Goal: Use online tool/utility: Utilize a website feature to perform a specific function

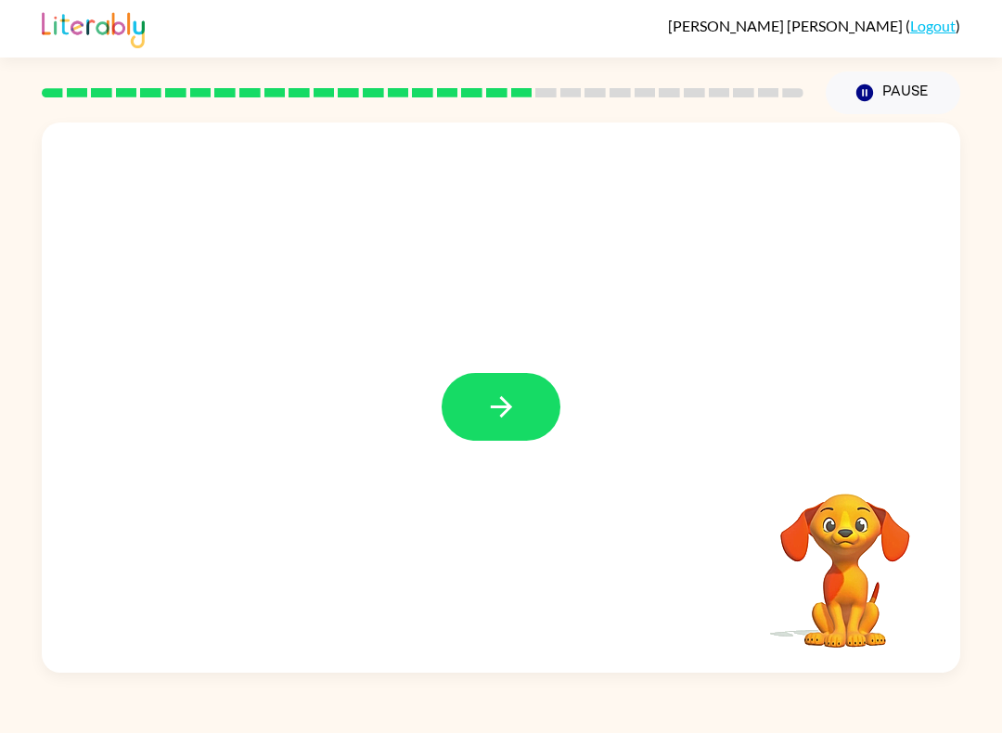
click at [486, 396] on icon "button" at bounding box center [501, 406] width 32 height 32
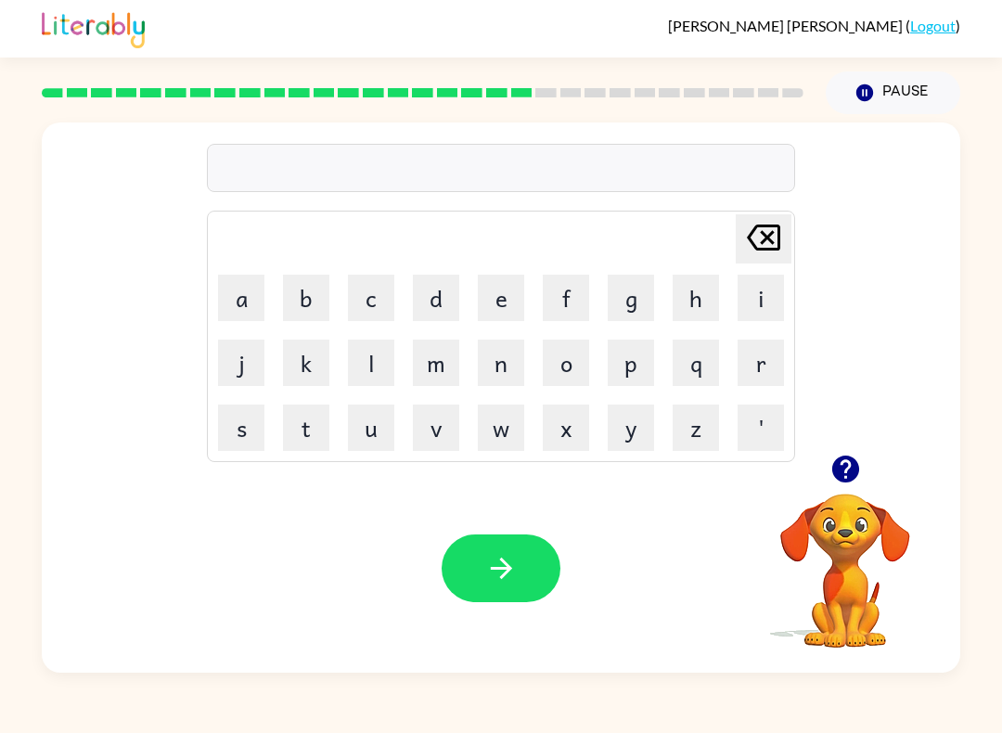
click at [568, 309] on button "f" at bounding box center [566, 298] width 46 height 46
click at [560, 359] on button "o" at bounding box center [566, 362] width 46 height 46
click at [386, 383] on button "l" at bounding box center [371, 362] width 46 height 46
click at [562, 379] on button "o" at bounding box center [566, 362] width 46 height 46
click at [504, 301] on button "e" at bounding box center [501, 298] width 46 height 46
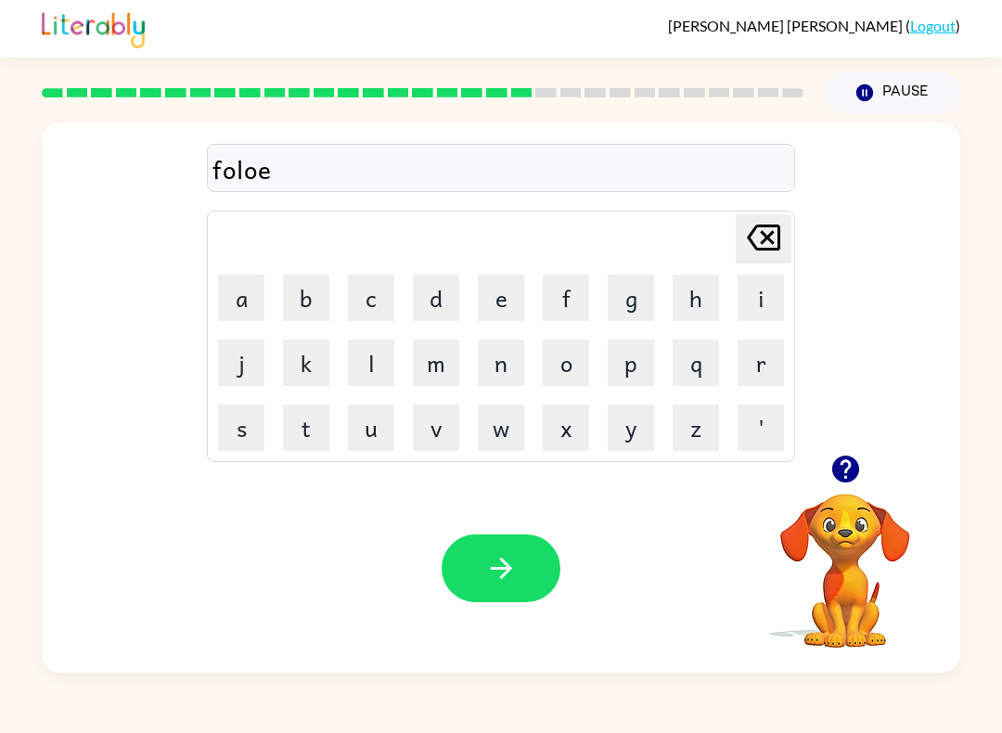
click at [446, 308] on button "d" at bounding box center [436, 298] width 46 height 46
click at [761, 248] on icon "[PERSON_NAME] last character input" at bounding box center [763, 237] width 45 height 45
click at [381, 423] on button "u" at bounding box center [371, 427] width 46 height 46
click at [445, 312] on button "d" at bounding box center [436, 298] width 46 height 46
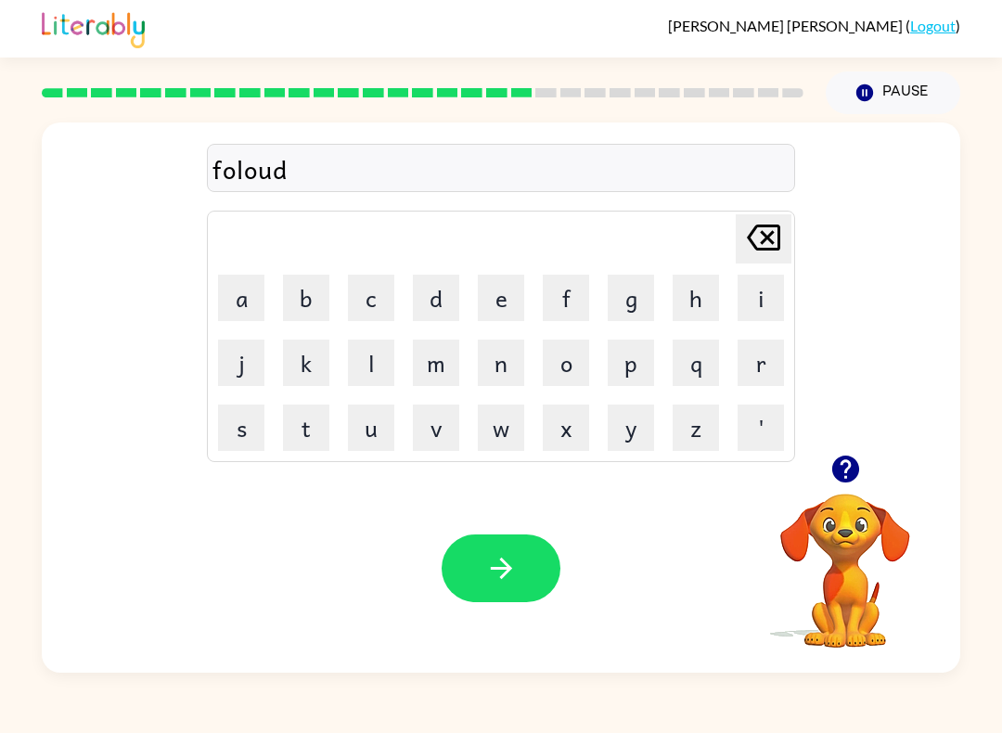
click at [462, 559] on button "button" at bounding box center [501, 568] width 119 height 68
click at [263, 423] on button "s" at bounding box center [241, 427] width 46 height 46
click at [505, 295] on button "e" at bounding box center [501, 298] width 46 height 46
click at [512, 378] on button "n" at bounding box center [501, 362] width 46 height 46
click at [312, 440] on button "t" at bounding box center [306, 427] width 46 height 46
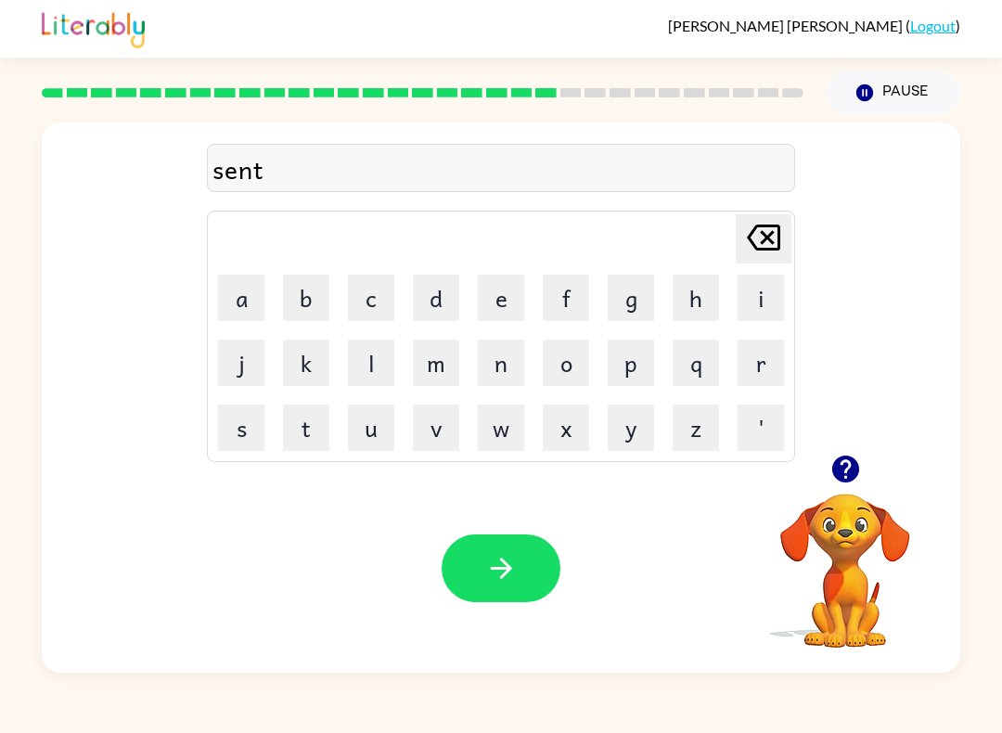
click at [741, 315] on button "i" at bounding box center [760, 298] width 46 height 46
click at [634, 376] on button "p" at bounding box center [631, 362] width 46 height 46
click at [473, 308] on td "e" at bounding box center [500, 297] width 63 height 63
click at [487, 310] on button "e" at bounding box center [501, 298] width 46 height 46
click at [487, 597] on button "button" at bounding box center [501, 568] width 119 height 68
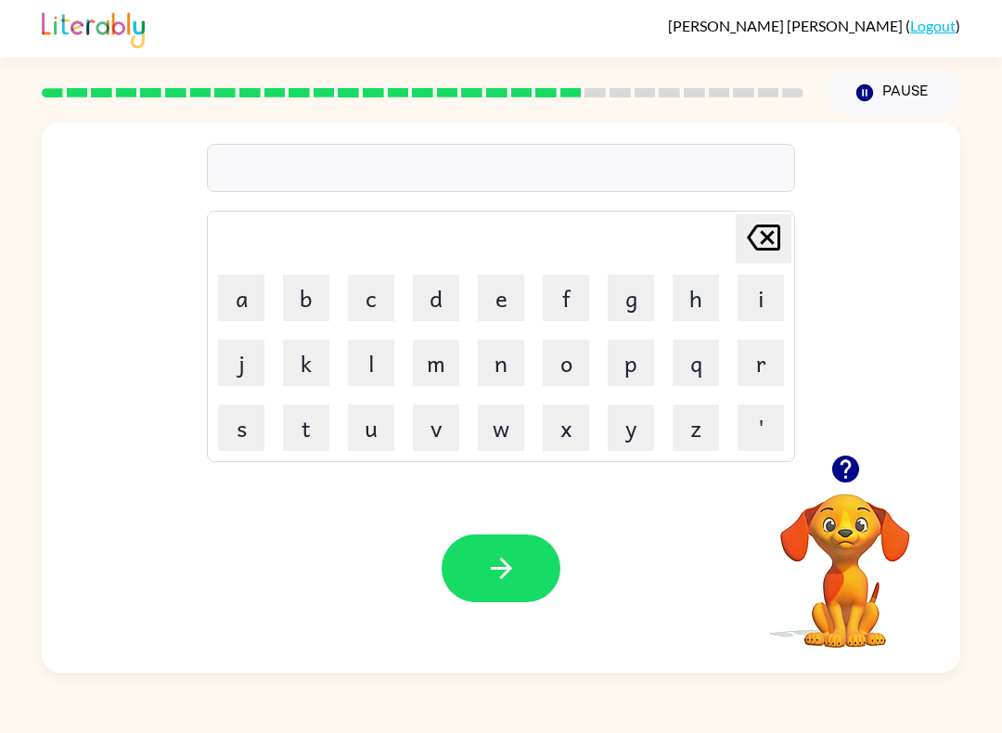
click at [250, 416] on button "s" at bounding box center [241, 427] width 46 height 46
click at [565, 363] on button "o" at bounding box center [566, 362] width 46 height 46
click at [230, 426] on button "s" at bounding box center [241, 427] width 46 height 46
click at [324, 416] on button "t" at bounding box center [306, 427] width 46 height 46
click at [229, 306] on button "a" at bounding box center [241, 298] width 46 height 46
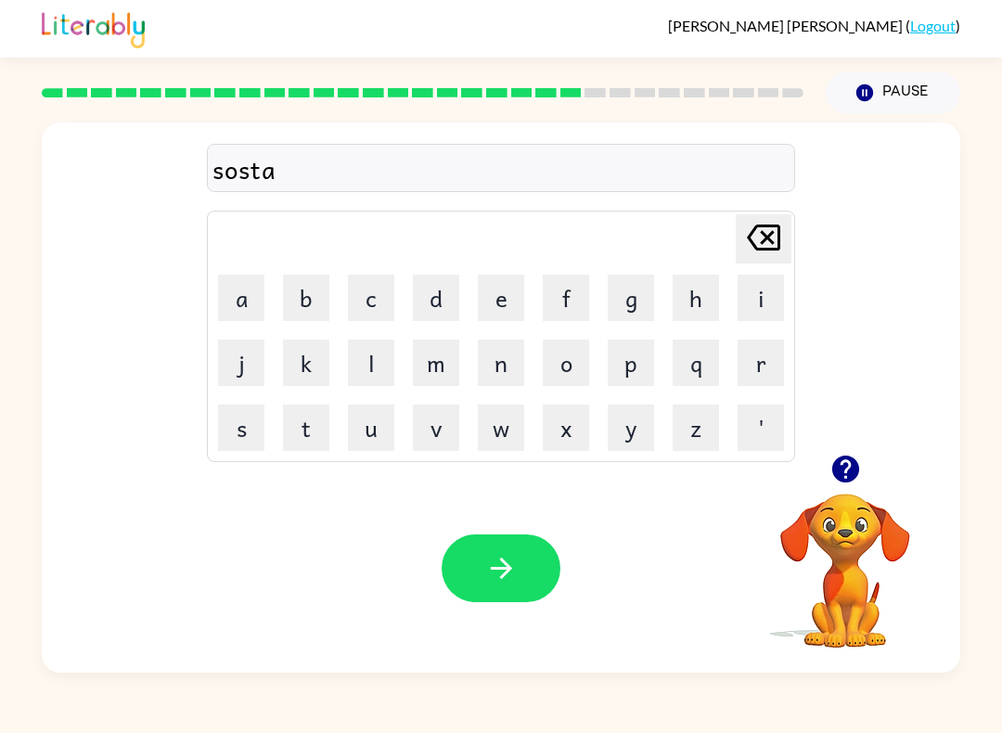
click at [493, 377] on button "n" at bounding box center [501, 362] width 46 height 46
click at [478, 311] on button "e" at bounding box center [501, 298] width 46 height 46
click at [466, 555] on button "button" at bounding box center [501, 568] width 119 height 68
click at [552, 363] on button "o" at bounding box center [566, 362] width 46 height 46
click at [737, 367] on button "r" at bounding box center [760, 362] width 46 height 46
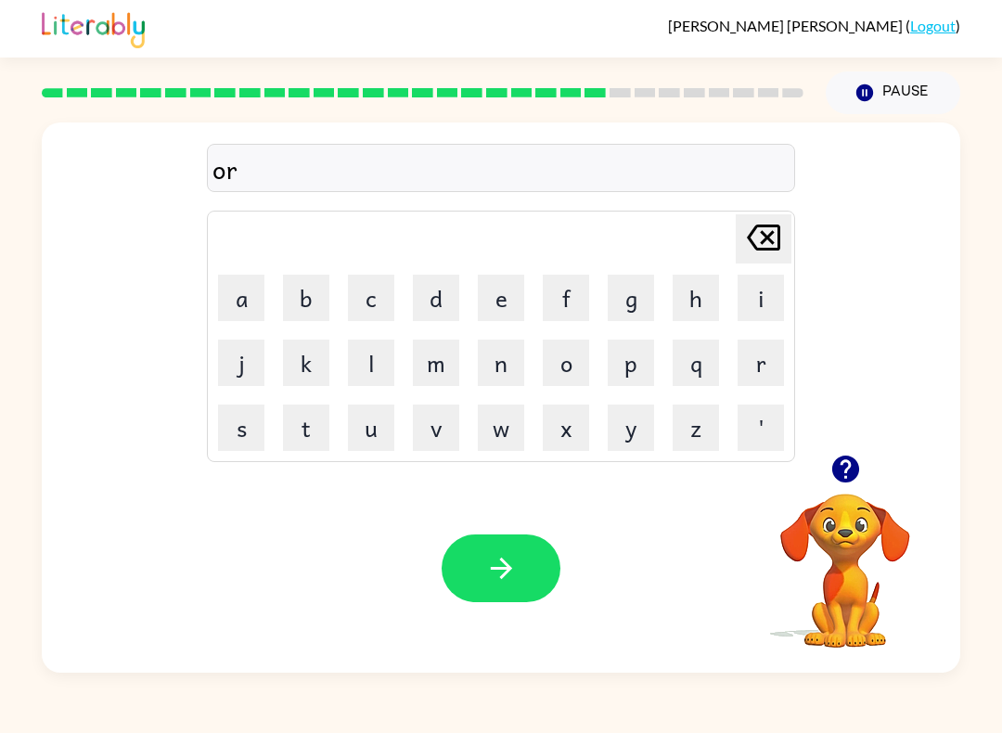
click at [506, 433] on button "w" at bounding box center [501, 427] width 46 height 46
click at [243, 313] on button "a" at bounding box center [241, 298] width 46 height 46
click at [765, 356] on button "r" at bounding box center [760, 362] width 46 height 46
click at [772, 244] on icon at bounding box center [763, 237] width 33 height 26
click at [769, 242] on icon "Delete Delete last character input" at bounding box center [763, 237] width 45 height 45
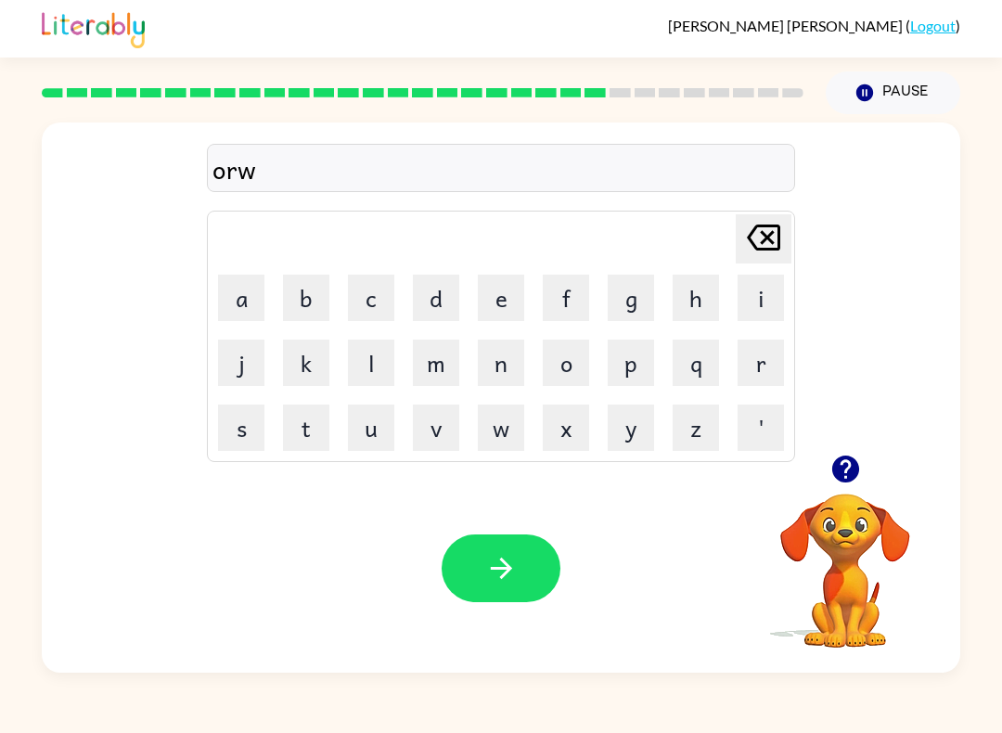
click at [768, 242] on icon "Delete Delete last character input" at bounding box center [763, 237] width 45 height 45
click at [767, 243] on icon "Delete Delete last character input" at bounding box center [763, 237] width 45 height 45
click at [766, 242] on icon "Delete Delete last character input" at bounding box center [763, 237] width 45 height 45
click at [564, 299] on button "f" at bounding box center [566, 298] width 46 height 46
click at [567, 370] on button "o" at bounding box center [566, 362] width 46 height 46
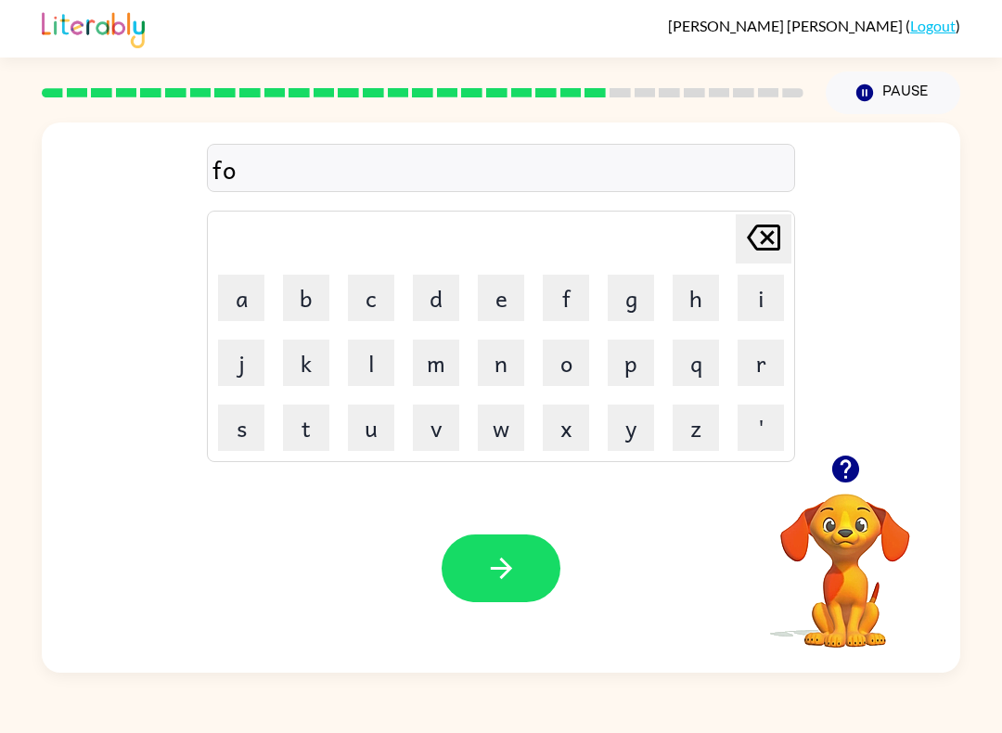
click at [760, 355] on button "r" at bounding box center [760, 362] width 46 height 46
click at [494, 442] on button "w" at bounding box center [501, 427] width 46 height 46
click at [248, 301] on button "a" at bounding box center [241, 298] width 46 height 46
click at [772, 364] on button "r" at bounding box center [760, 362] width 46 height 46
click at [487, 299] on button "e" at bounding box center [501, 298] width 46 height 46
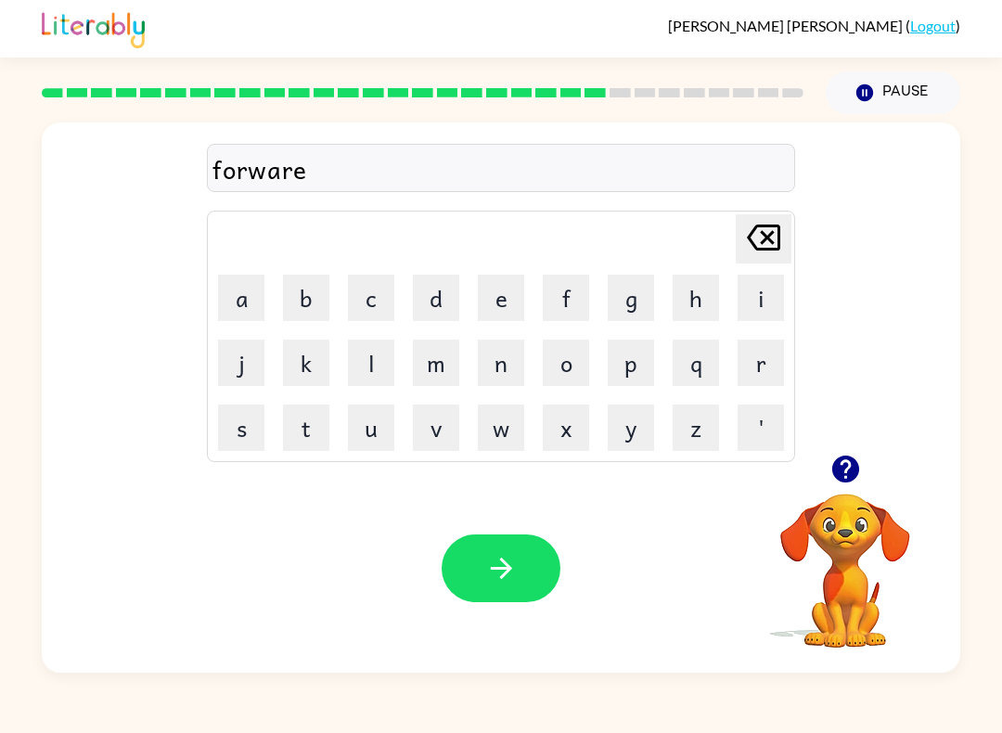
click at [441, 287] on button "d" at bounding box center [436, 298] width 46 height 46
click at [485, 572] on icon "button" at bounding box center [501, 568] width 32 height 32
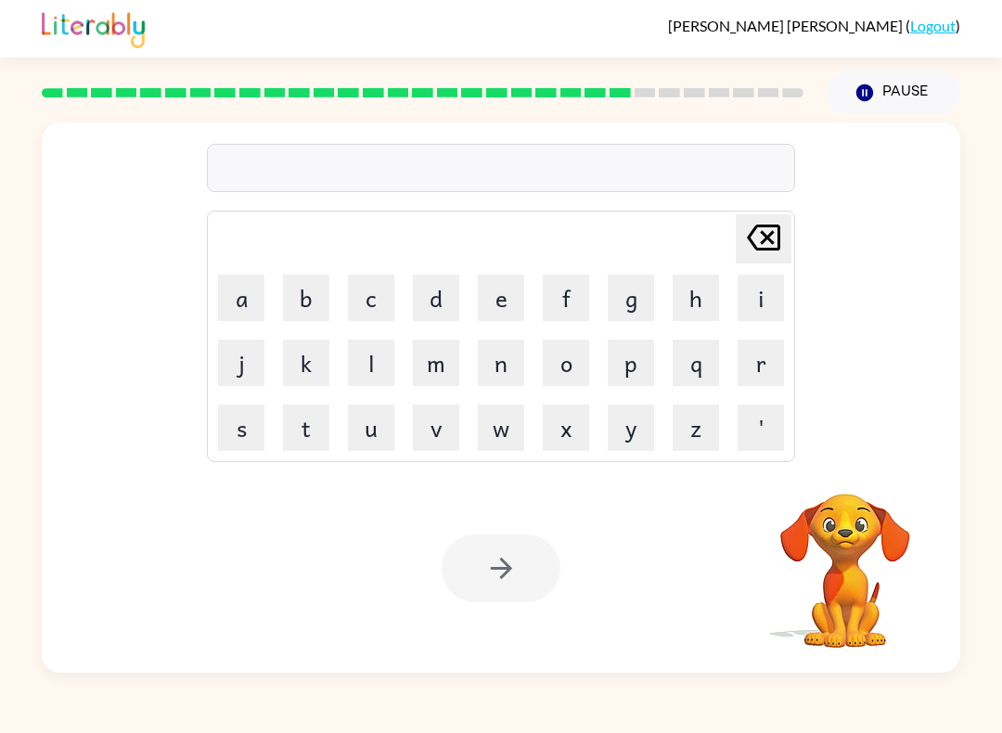
click at [761, 378] on button "r" at bounding box center [760, 362] width 46 height 46
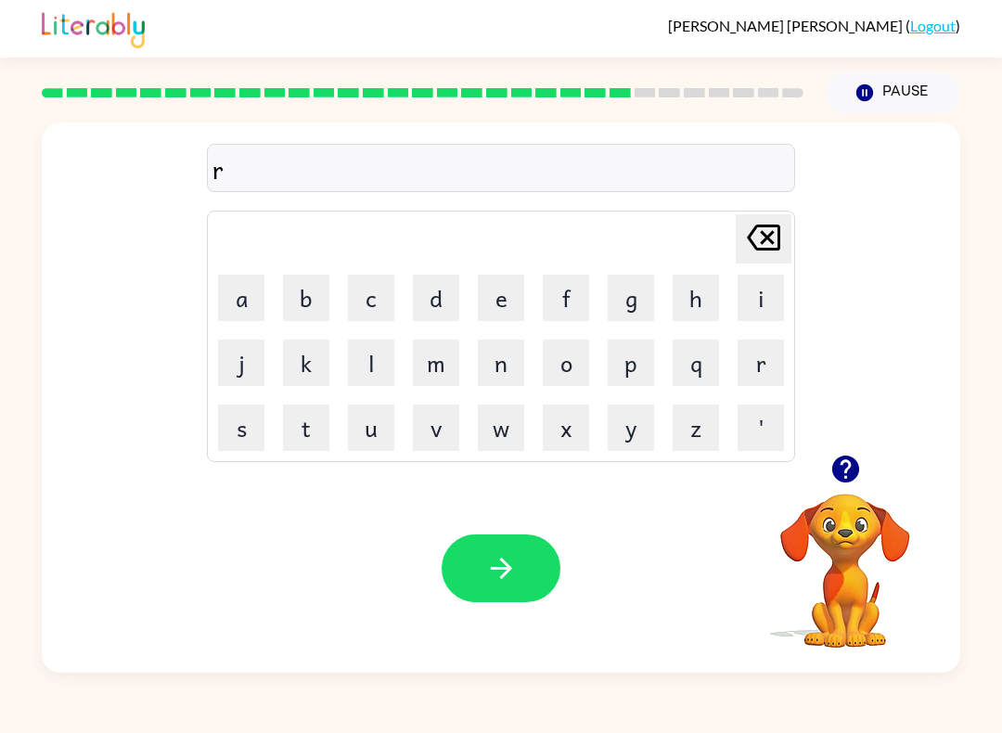
click at [498, 312] on button "e" at bounding box center [501, 298] width 46 height 46
click at [263, 308] on button "a" at bounding box center [241, 298] width 46 height 46
click at [374, 359] on button "l" at bounding box center [371, 362] width 46 height 46
click at [263, 307] on button "a" at bounding box center [241, 298] width 46 height 46
click at [301, 429] on button "t" at bounding box center [306, 427] width 46 height 46
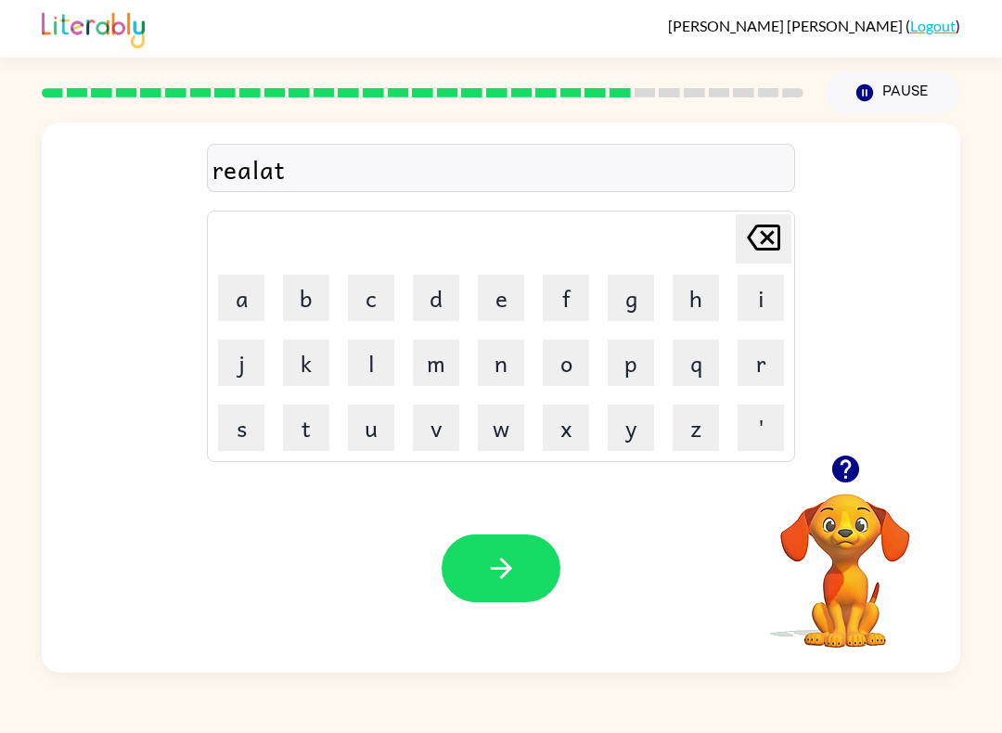
click at [482, 305] on button "e" at bounding box center [501, 298] width 46 height 46
click at [445, 310] on button "d" at bounding box center [436, 298] width 46 height 46
click at [529, 567] on button "button" at bounding box center [501, 568] width 119 height 68
click at [635, 309] on button "g" at bounding box center [631, 298] width 46 height 46
click at [579, 374] on button "o" at bounding box center [566, 362] width 46 height 46
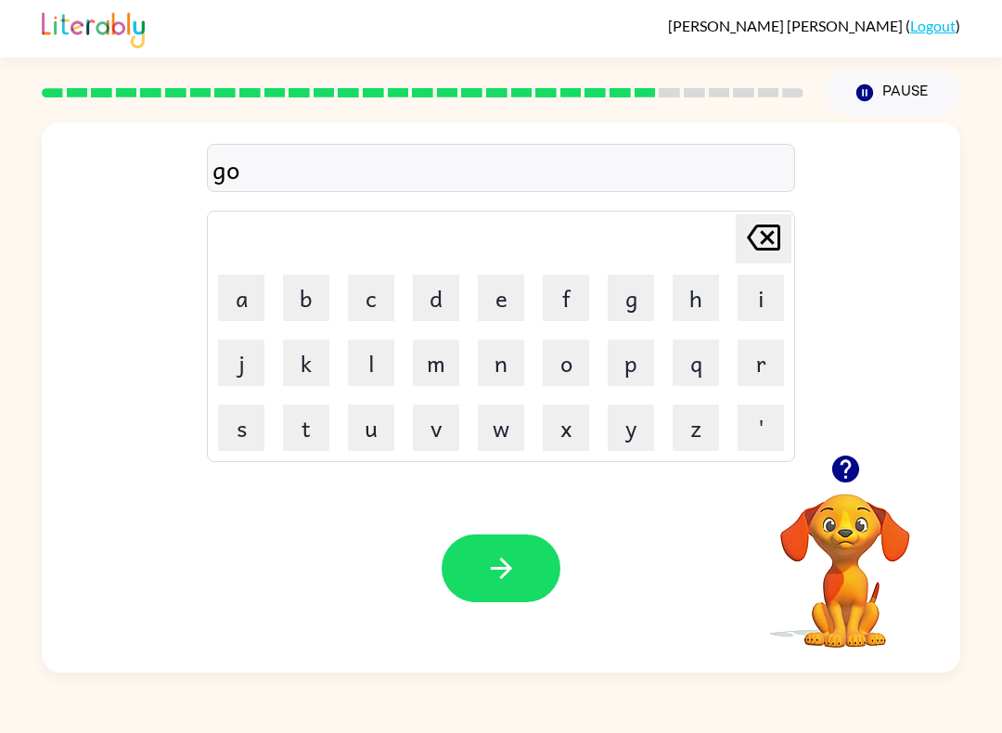
click at [293, 306] on button "b" at bounding box center [306, 298] width 46 height 46
click at [358, 368] on button "l" at bounding box center [371, 362] width 46 height 46
click at [495, 320] on button "e" at bounding box center [501, 298] width 46 height 46
click at [495, 373] on button "n" at bounding box center [501, 362] width 46 height 46
click at [509, 592] on button "button" at bounding box center [501, 568] width 119 height 68
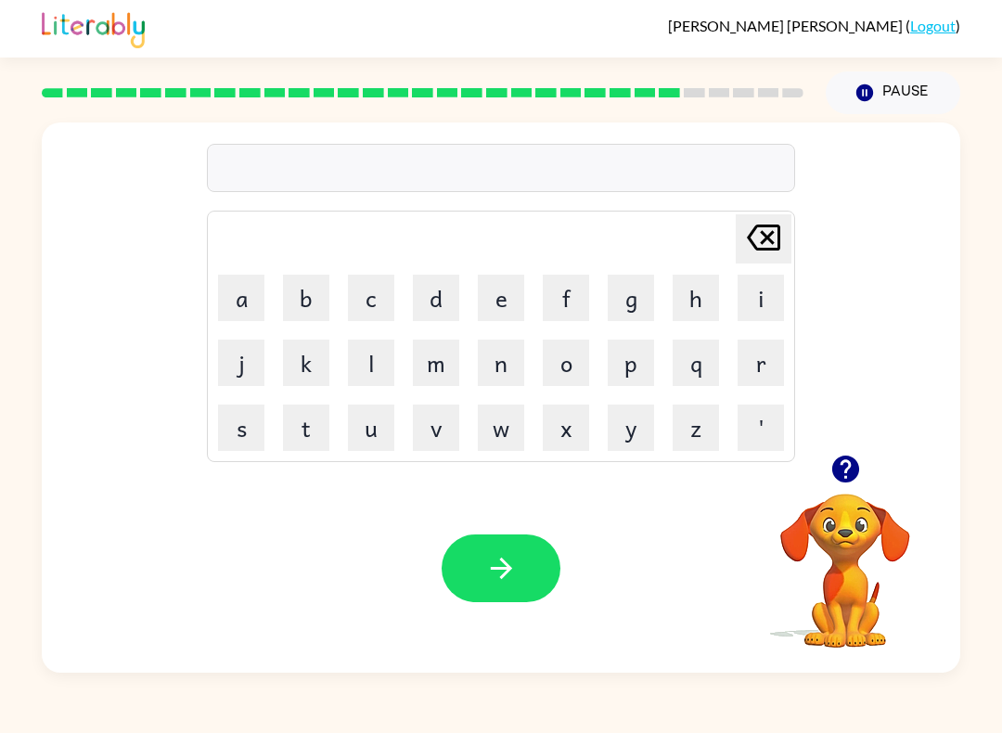
click at [370, 362] on button "l" at bounding box center [371, 362] width 46 height 46
click at [563, 368] on button "o" at bounding box center [566, 362] width 46 height 46
click at [429, 372] on button "m" at bounding box center [436, 362] width 46 height 46
click at [286, 288] on button "b" at bounding box center [306, 298] width 46 height 46
click at [504, 316] on button "e" at bounding box center [501, 298] width 46 height 46
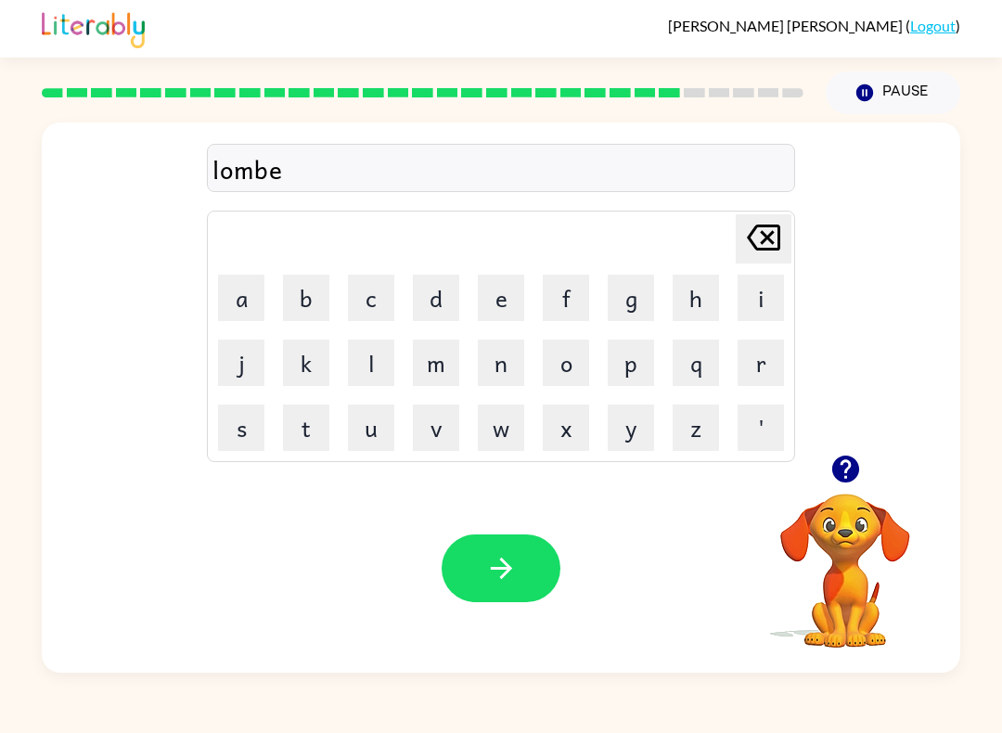
click at [741, 382] on button "r" at bounding box center [760, 362] width 46 height 46
click at [835, 487] on button "button" at bounding box center [845, 468] width 47 height 47
click at [237, 374] on button "j" at bounding box center [241, 362] width 46 height 46
click at [225, 314] on button "a" at bounding box center [241, 298] width 46 height 46
click at [383, 301] on button "c" at bounding box center [371, 298] width 46 height 46
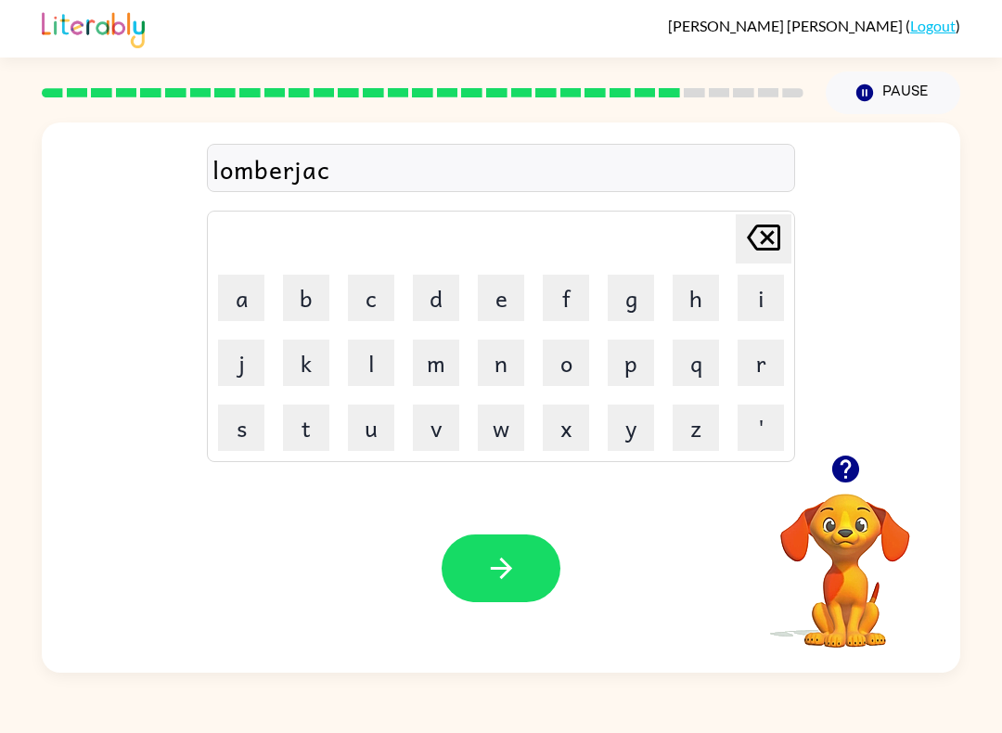
click at [760, 232] on icon "Delete Delete last character input" at bounding box center [763, 237] width 45 height 45
click at [240, 315] on button "a" at bounding box center [241, 298] width 46 height 46
click at [375, 313] on button "c" at bounding box center [371, 298] width 46 height 46
click at [295, 374] on button "k" at bounding box center [306, 362] width 46 height 46
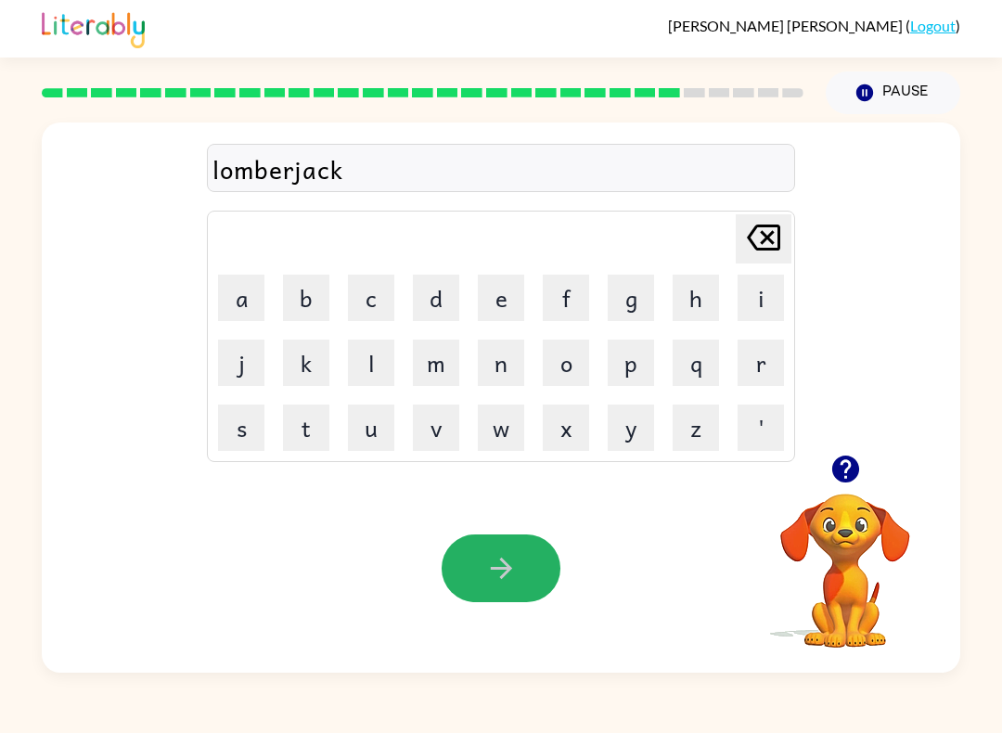
click at [450, 566] on button "button" at bounding box center [501, 568] width 119 height 68
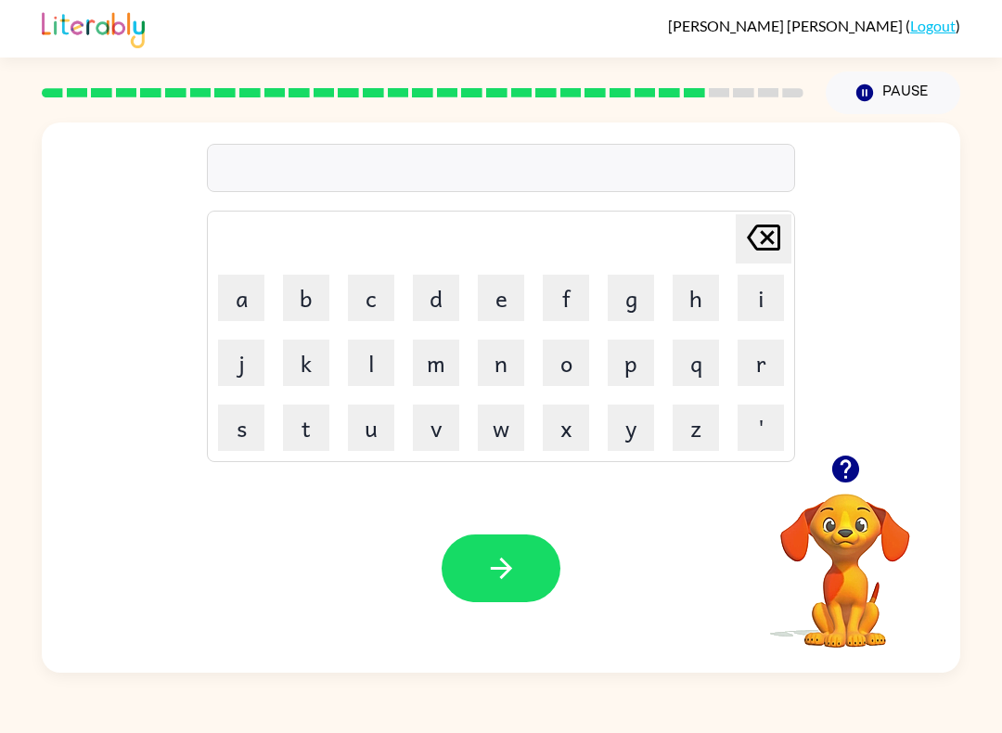
click at [851, 476] on icon "button" at bounding box center [844, 468] width 27 height 27
click at [829, 470] on icon "button" at bounding box center [845, 469] width 32 height 32
click at [381, 308] on button "c" at bounding box center [371, 298] width 46 height 46
click at [308, 363] on button "k" at bounding box center [306, 362] width 46 height 46
click at [749, 301] on button "i" at bounding box center [760, 298] width 46 height 46
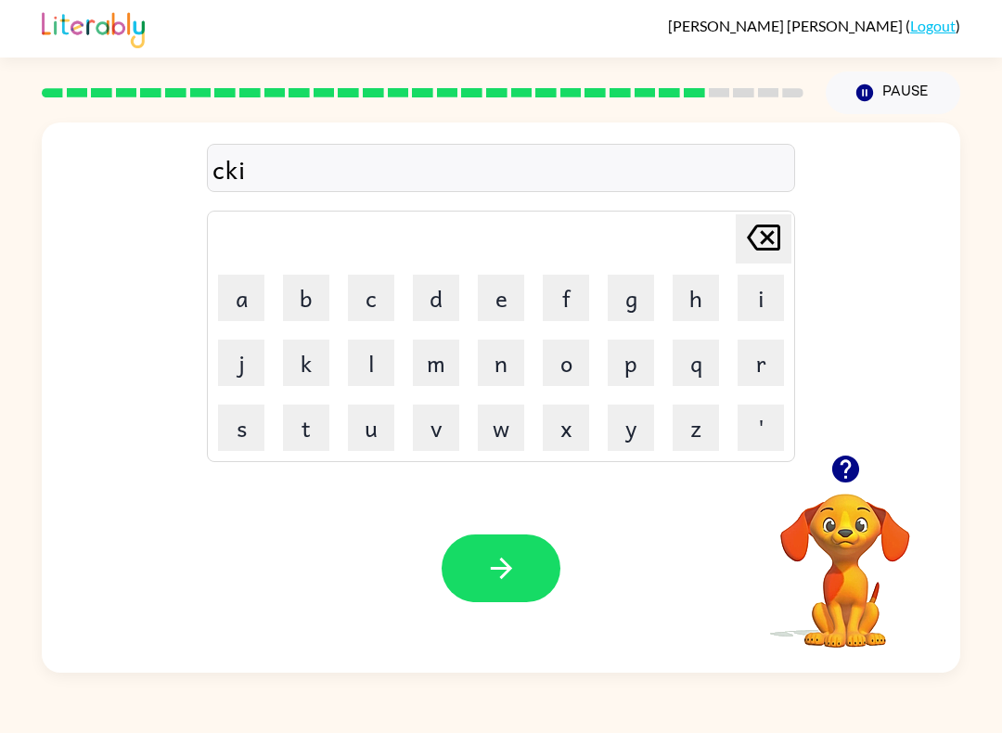
click at [731, 368] on td "r" at bounding box center [760, 362] width 63 height 63
click at [744, 383] on button "r" at bounding box center [760, 362] width 46 height 46
click at [245, 430] on button "s" at bounding box center [241, 427] width 46 height 46
click at [244, 430] on button "s" at bounding box center [241, 427] width 46 height 46
click at [489, 577] on icon "button" at bounding box center [501, 568] width 32 height 32
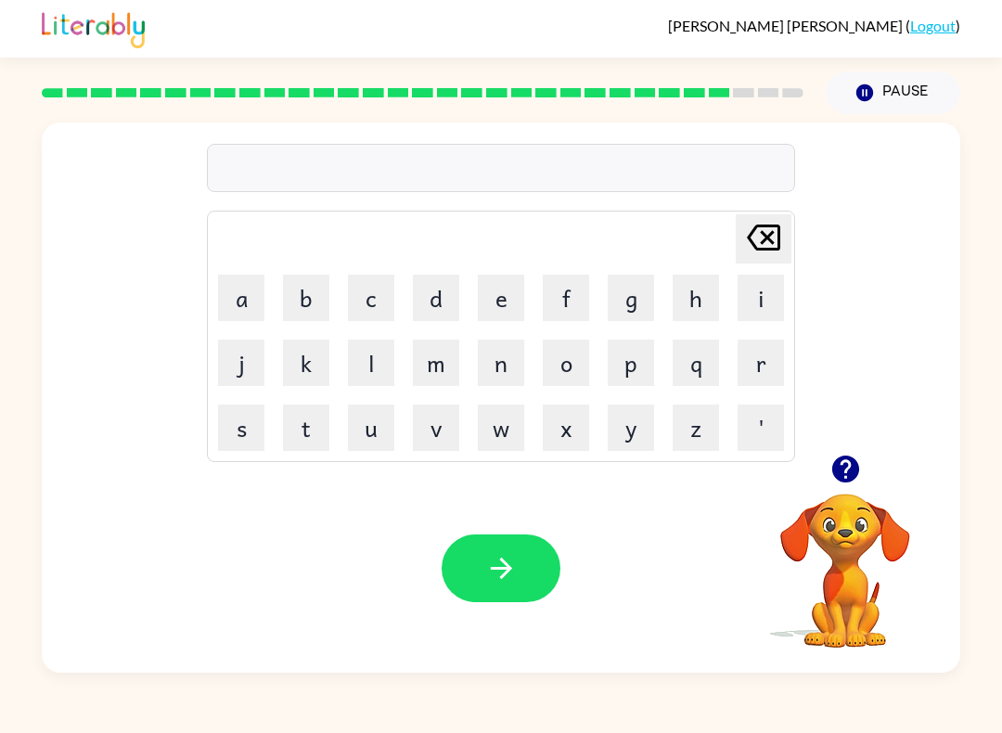
click at [305, 430] on button "t" at bounding box center [306, 427] width 46 height 46
click at [670, 319] on td "h" at bounding box center [695, 297] width 63 height 63
click at [694, 310] on button "h" at bounding box center [695, 298] width 46 height 46
click at [762, 308] on button "i" at bounding box center [760, 298] width 46 height 46
click at [856, 463] on icon "button" at bounding box center [844, 468] width 27 height 27
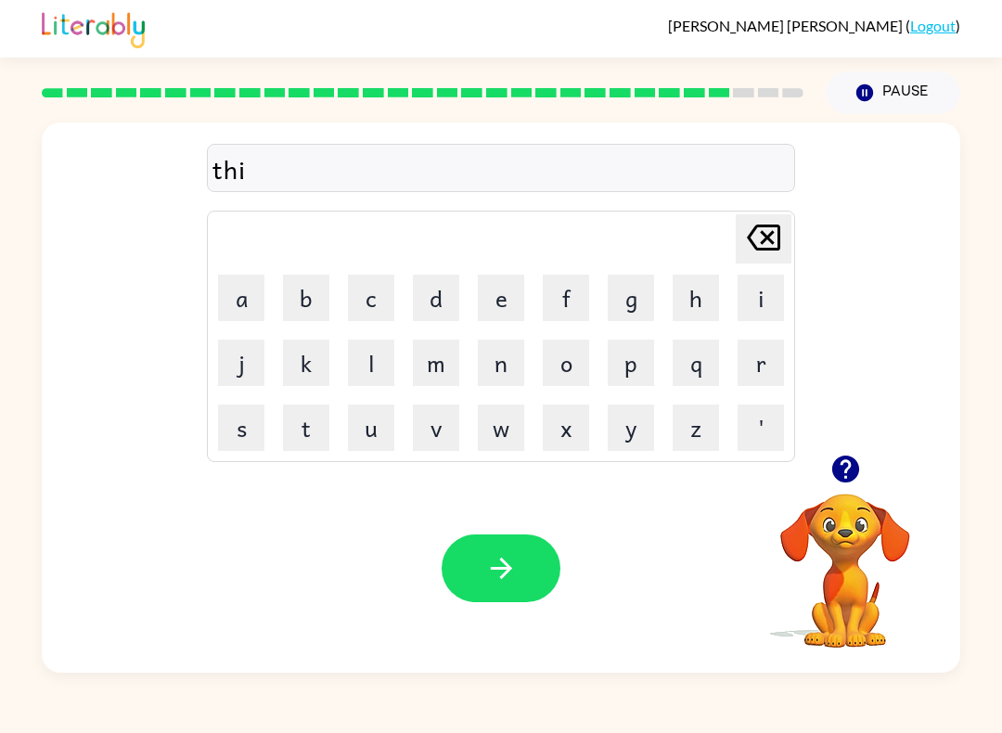
click at [517, 357] on button "n" at bounding box center [501, 362] width 46 height 46
click at [498, 305] on button "e" at bounding box center [501, 298] width 46 height 46
click at [477, 544] on button "button" at bounding box center [501, 568] width 119 height 68
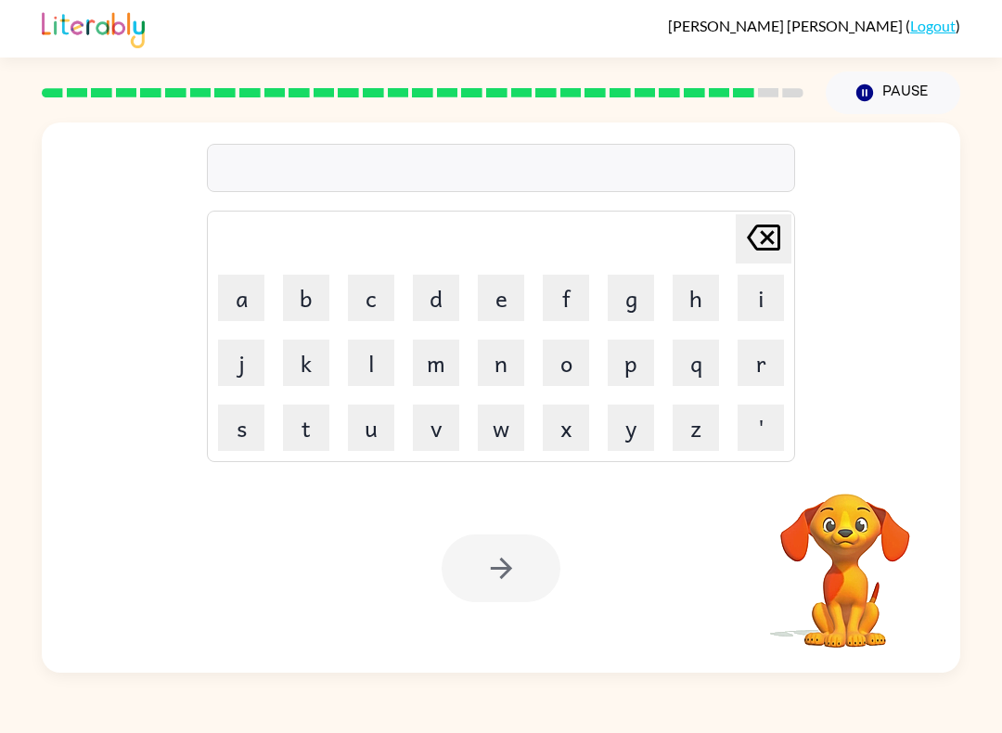
click at [263, 428] on button "s" at bounding box center [241, 427] width 46 height 46
click at [378, 435] on button "u" at bounding box center [371, 427] width 46 height 46
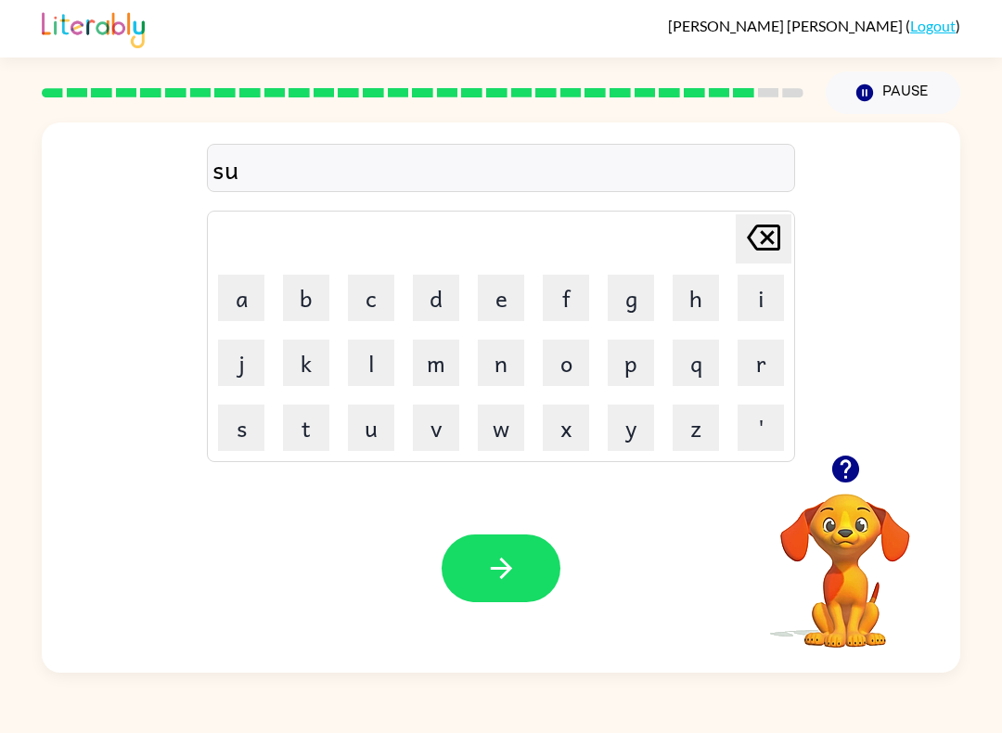
click at [370, 357] on button "l" at bounding box center [371, 362] width 46 height 46
click at [305, 301] on button "b" at bounding box center [306, 298] width 46 height 46
click at [487, 314] on button "e" at bounding box center [501, 298] width 46 height 46
click at [740, 366] on button "r" at bounding box center [760, 362] width 46 height 46
click at [502, 446] on button "w" at bounding box center [501, 427] width 46 height 46
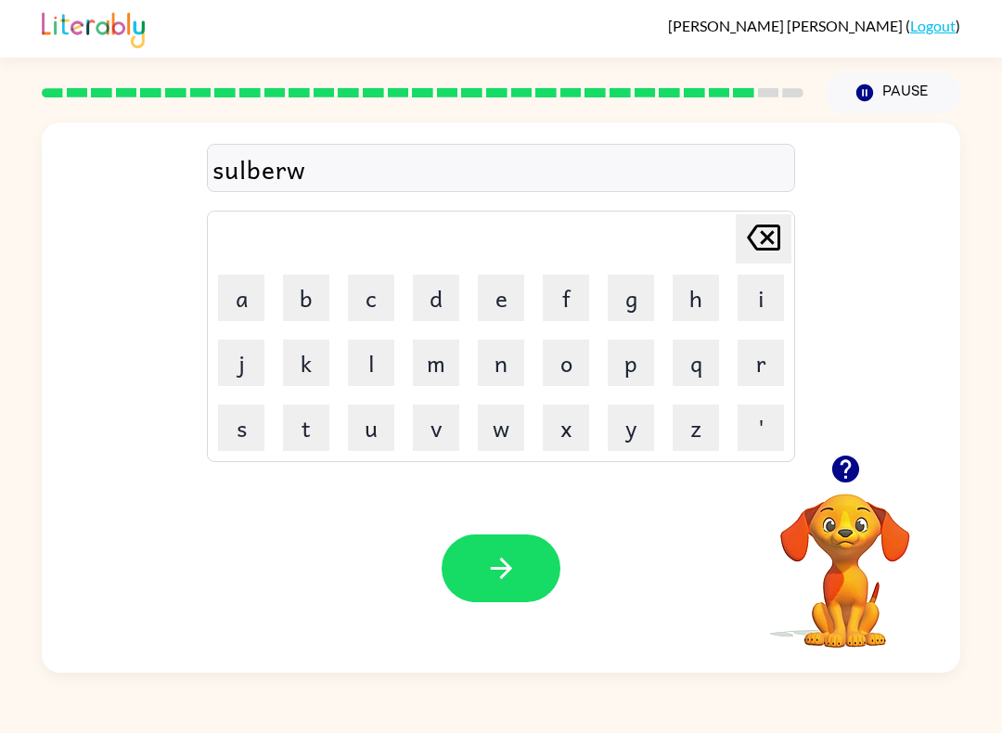
click at [501, 300] on button "e" at bounding box center [501, 298] width 46 height 46
click at [500, 300] on button "e" at bounding box center [501, 298] width 46 height 46
click at [754, 374] on button "r" at bounding box center [760, 362] width 46 height 46
click at [488, 596] on button "button" at bounding box center [501, 568] width 119 height 68
click at [370, 440] on button "u" at bounding box center [371, 427] width 46 height 46
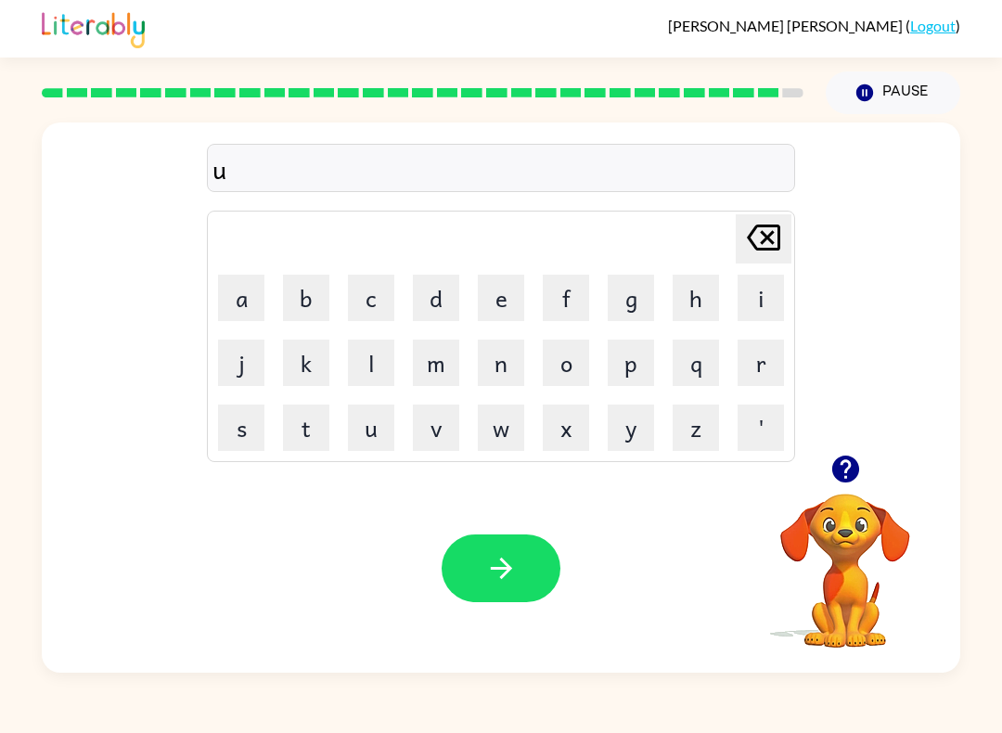
click at [501, 374] on button "n" at bounding box center [501, 362] width 46 height 46
click at [254, 312] on button "a" at bounding box center [241, 298] width 46 height 46
click at [565, 299] on button "f" at bounding box center [566, 298] width 46 height 46
click at [760, 370] on button "r" at bounding box center [760, 362] width 46 height 46
click at [255, 308] on button "a" at bounding box center [241, 298] width 46 height 46
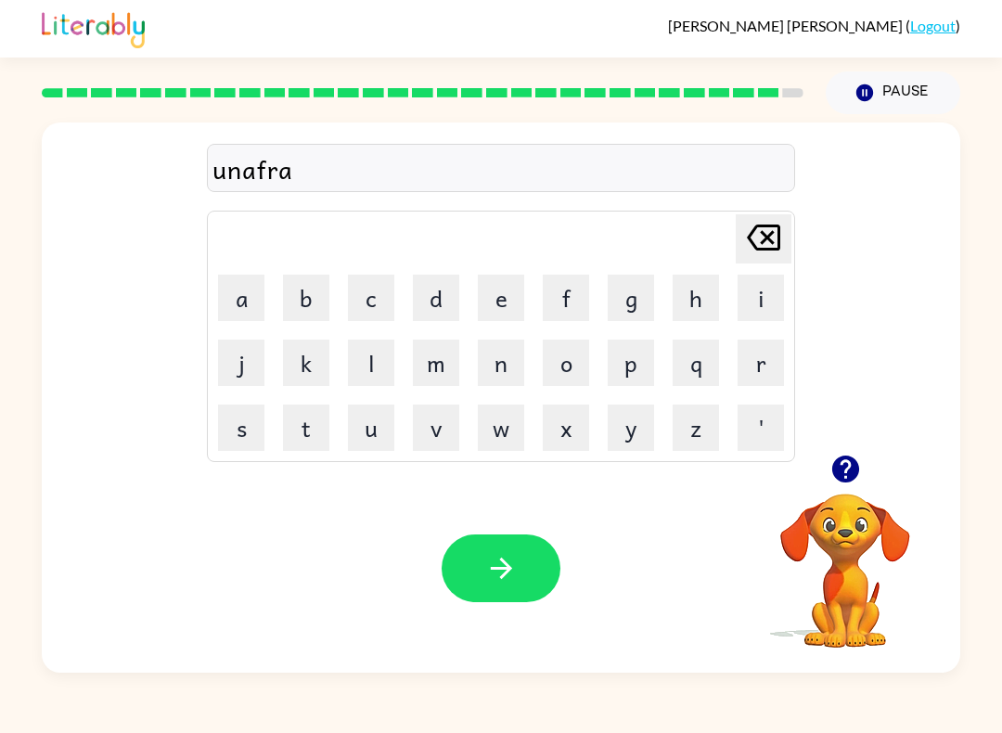
click at [744, 306] on button "i" at bounding box center [760, 298] width 46 height 46
click at [445, 295] on button "d" at bounding box center [436, 298] width 46 height 46
click at [474, 580] on button "button" at bounding box center [501, 568] width 119 height 68
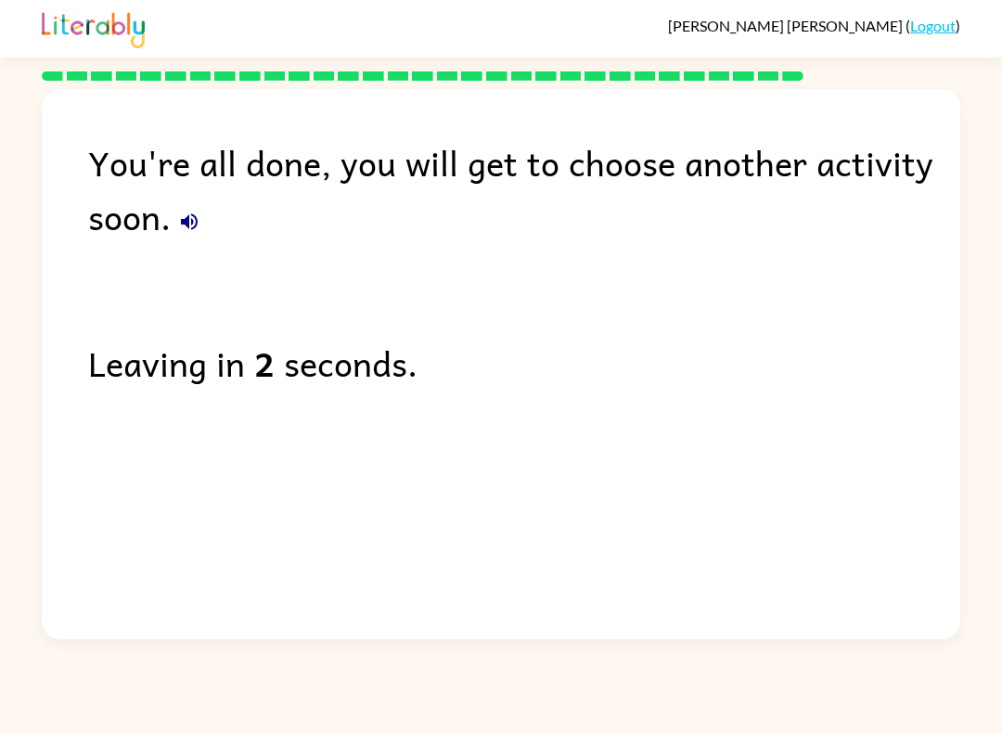
click at [197, 207] on button "button" at bounding box center [189, 221] width 37 height 37
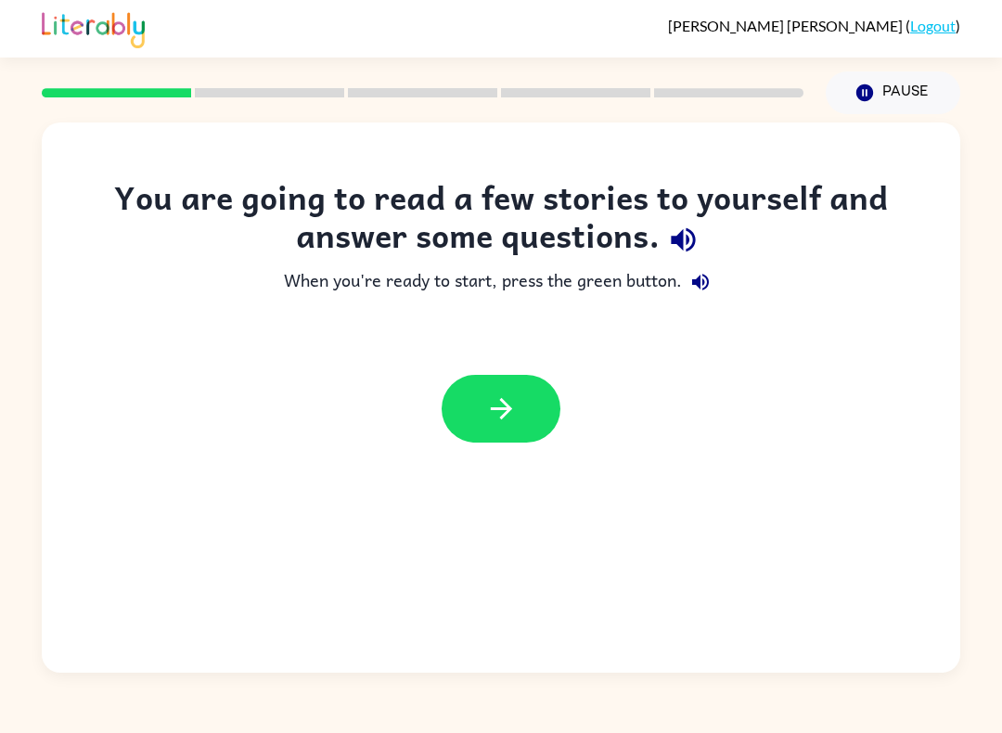
click at [886, 78] on button "Pause Pause" at bounding box center [893, 92] width 134 height 43
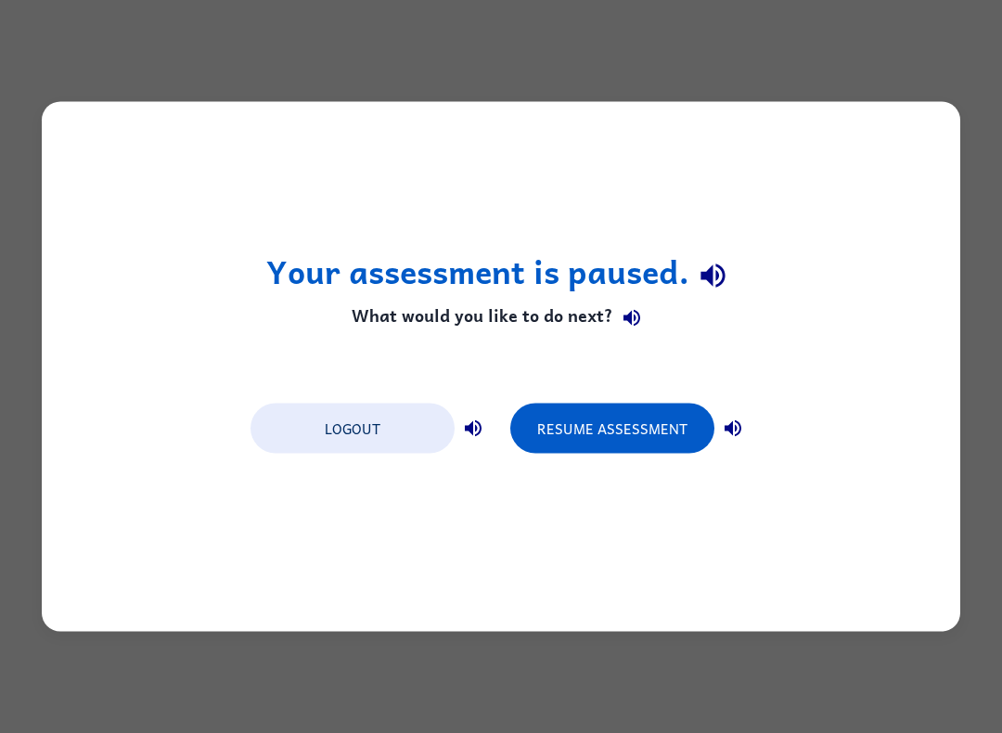
click at [399, 429] on button "Logout" at bounding box center [352, 428] width 204 height 50
